Goal: Task Accomplishment & Management: Manage account settings

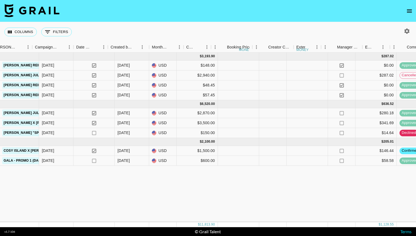
scroll to position [0, 453]
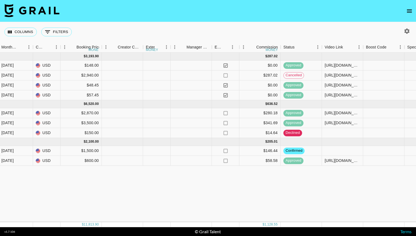
click at [408, 11] on icon "open drawer" at bounding box center [409, 10] width 5 height 3
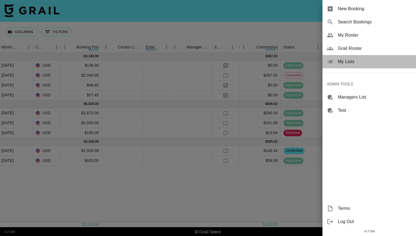
click at [370, 59] on span "My Lists" at bounding box center [375, 61] width 74 height 7
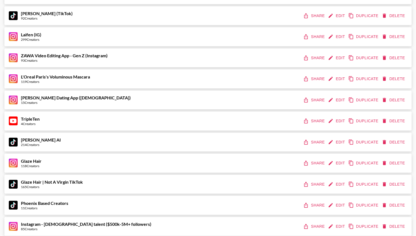
scroll to position [55, 0]
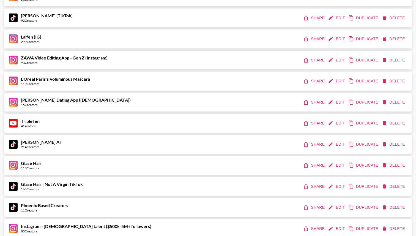
click at [340, 142] on button "Edit" at bounding box center [337, 144] width 20 height 10
select select "Brand"
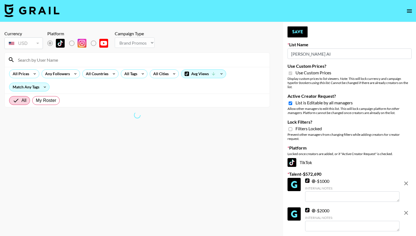
click at [316, 100] on span "List is Editable by all managers" at bounding box center [324, 103] width 57 height 6
click at [293, 101] on input "Active Creator Request?" at bounding box center [291, 103] width 4 height 5
checkbox input "false"
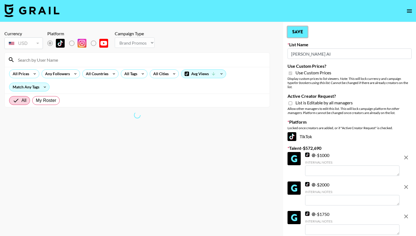
click at [298, 32] on button "Save" at bounding box center [298, 31] width 20 height 11
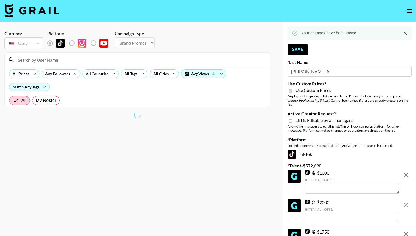
click at [410, 12] on icon "open drawer" at bounding box center [409, 10] width 5 height 3
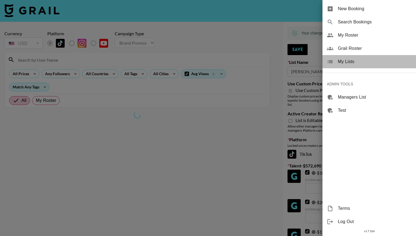
click at [378, 63] on span "My Lists" at bounding box center [375, 61] width 74 height 7
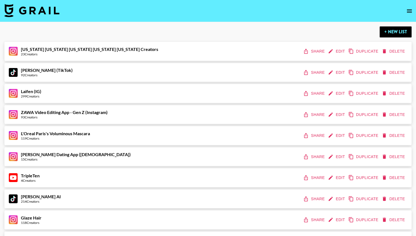
scroll to position [20, 0]
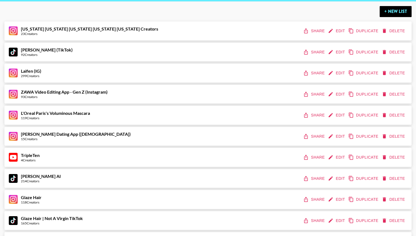
click at [314, 174] on button "Share" at bounding box center [314, 179] width 25 height 10
click at [309, 176] on icon "share" at bounding box center [307, 179] width 6 height 6
click at [306, 176] on icon "share" at bounding box center [307, 178] width 4 height 5
click at [280, 169] on div "[PERSON_NAME] AI 214 Creators Share Edit Duplicate Delete" at bounding box center [208, 178] width 408 height 19
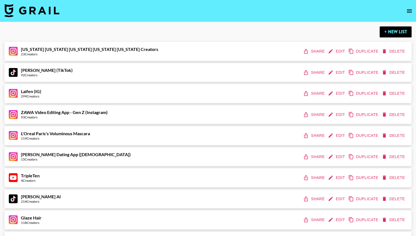
click at [316, 197] on button "Share" at bounding box center [314, 199] width 25 height 10
